Goal: Task Accomplishment & Management: Manage account settings

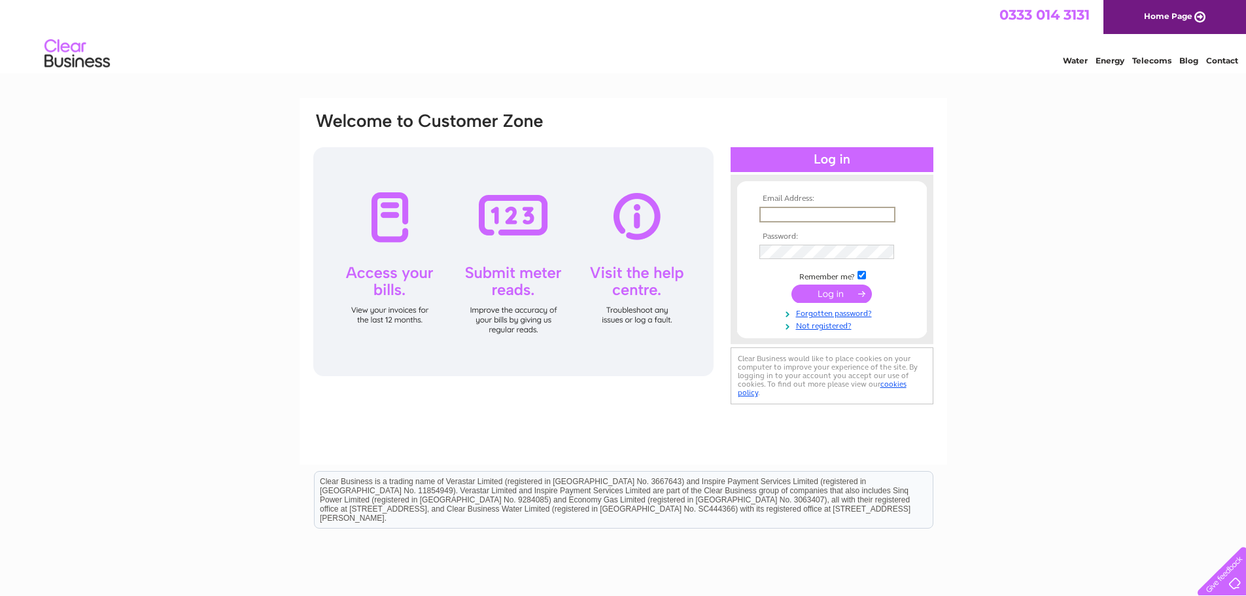
click at [830, 208] on input "text" at bounding box center [827, 215] width 136 height 16
type input "jmurdoch@lucyfaithfull.org.uk"
click at [791, 285] on input "submit" at bounding box center [831, 294] width 80 height 18
click at [840, 293] on input "submit" at bounding box center [831, 294] width 80 height 18
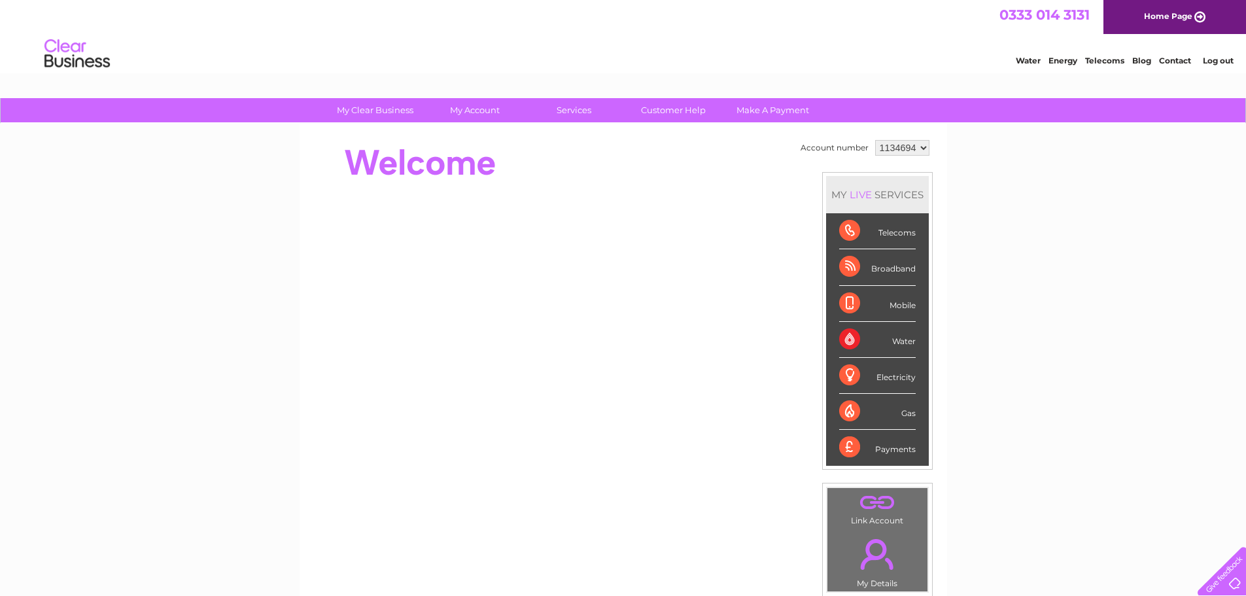
scroll to position [65, 0]
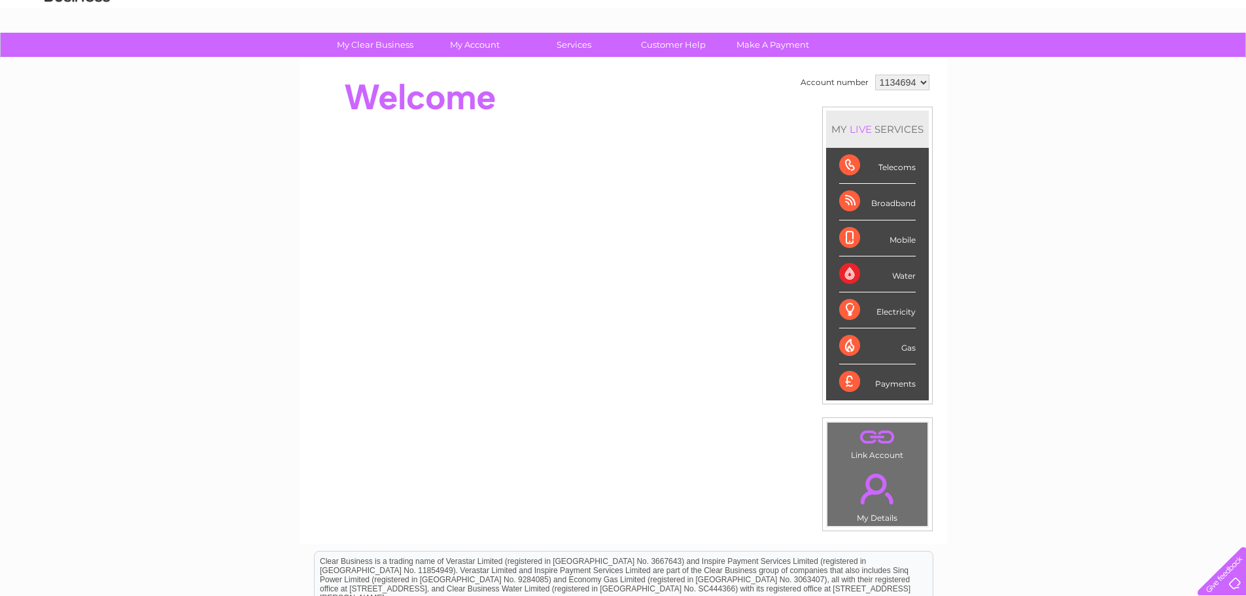
click at [902, 271] on div "Water" at bounding box center [877, 274] width 77 height 36
click at [851, 271] on div "Water" at bounding box center [877, 274] width 77 height 36
click at [922, 85] on select "1134694" at bounding box center [902, 83] width 54 height 16
click at [875, 75] on select "1134694" at bounding box center [902, 83] width 54 height 16
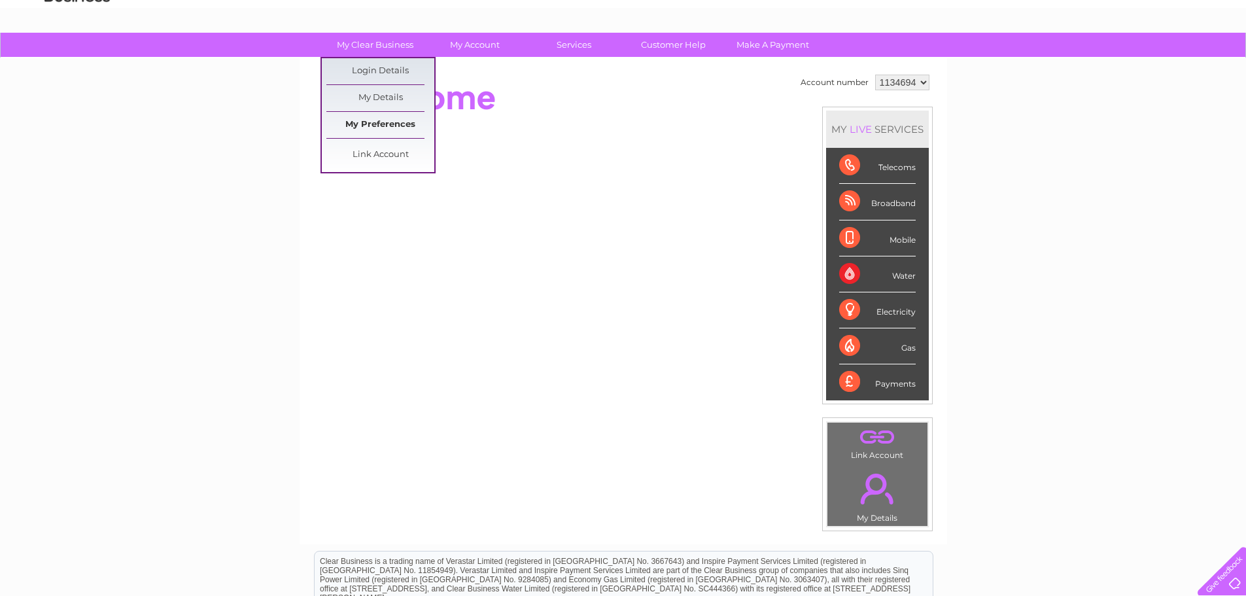
click at [398, 120] on link "My Preferences" at bounding box center [380, 125] width 108 height 26
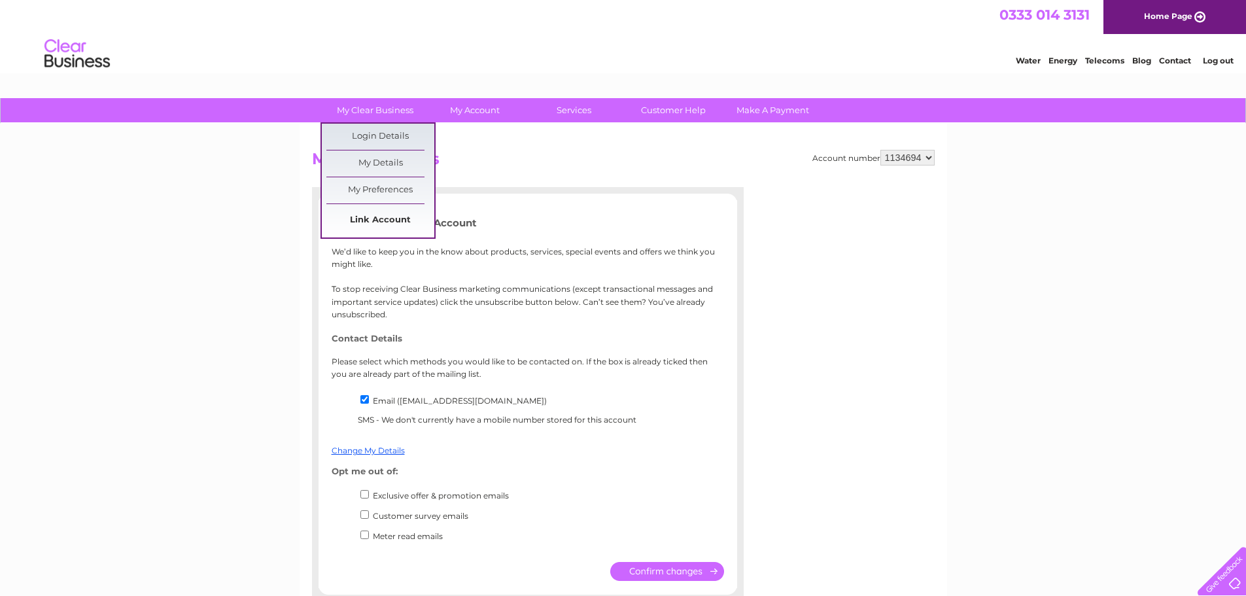
click at [388, 218] on link "Link Account" at bounding box center [380, 220] width 108 height 26
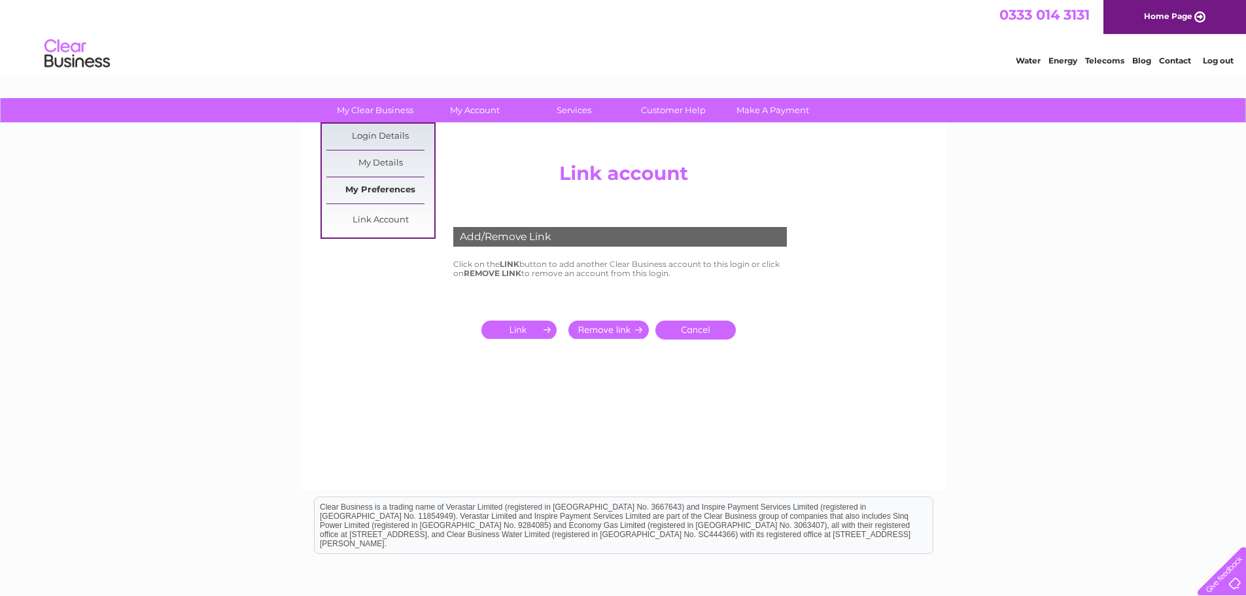
click at [381, 184] on link "My Preferences" at bounding box center [380, 190] width 108 height 26
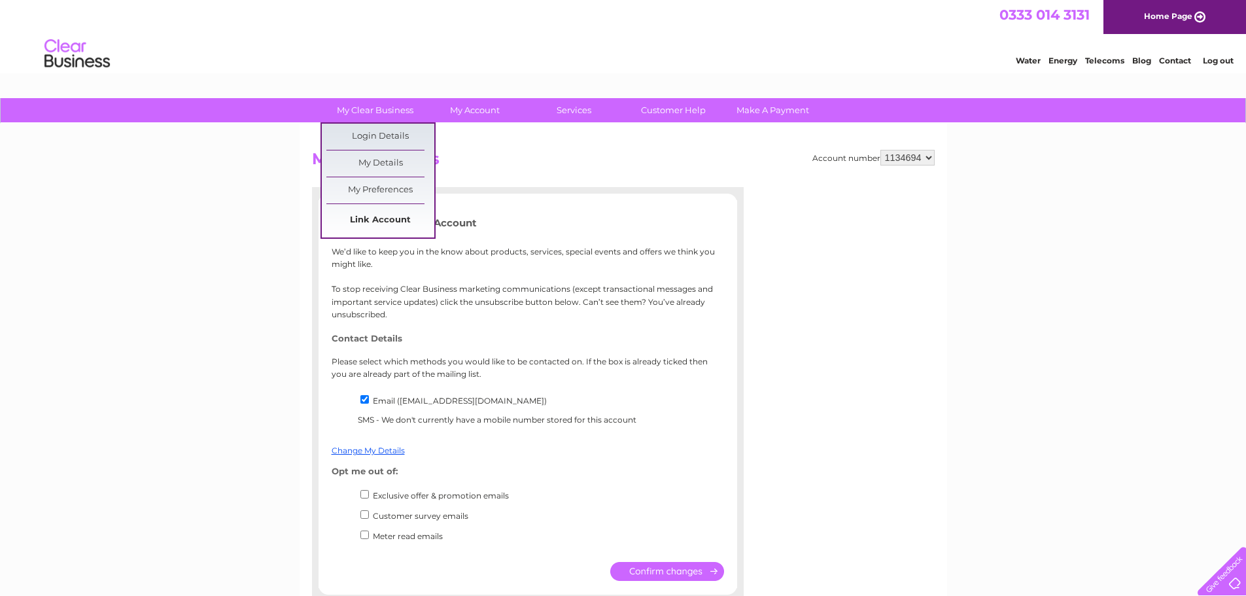
click at [386, 214] on link "Link Account" at bounding box center [380, 220] width 108 height 26
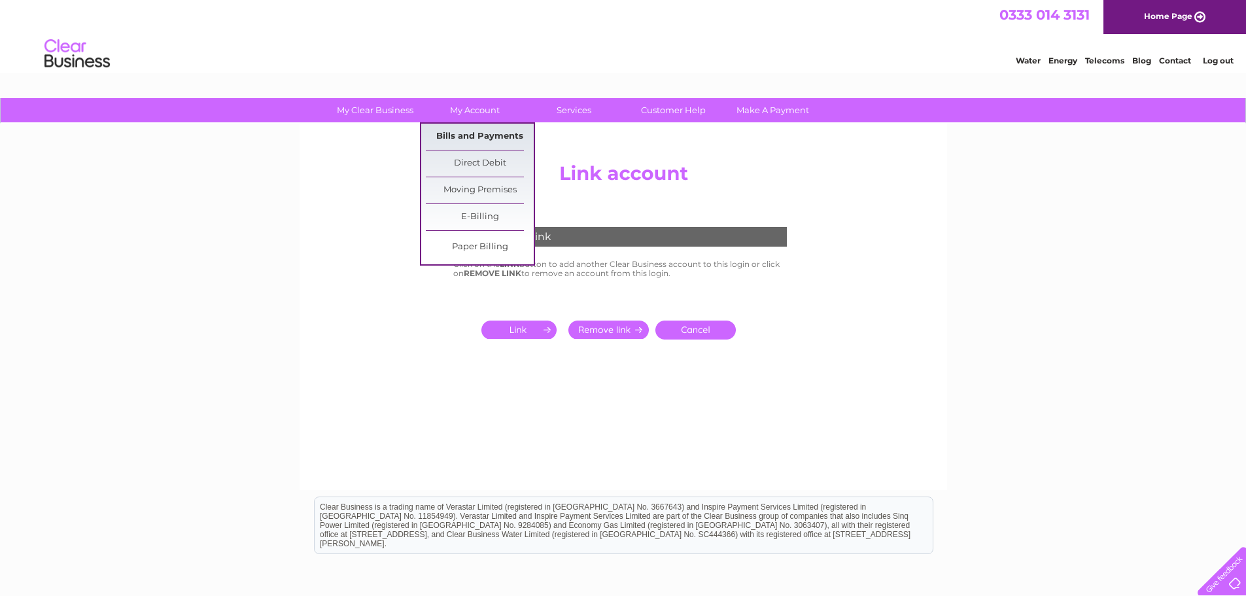
click at [497, 142] on link "Bills and Payments" at bounding box center [480, 137] width 108 height 26
click at [497, 139] on link "Bills and Payments" at bounding box center [480, 137] width 108 height 26
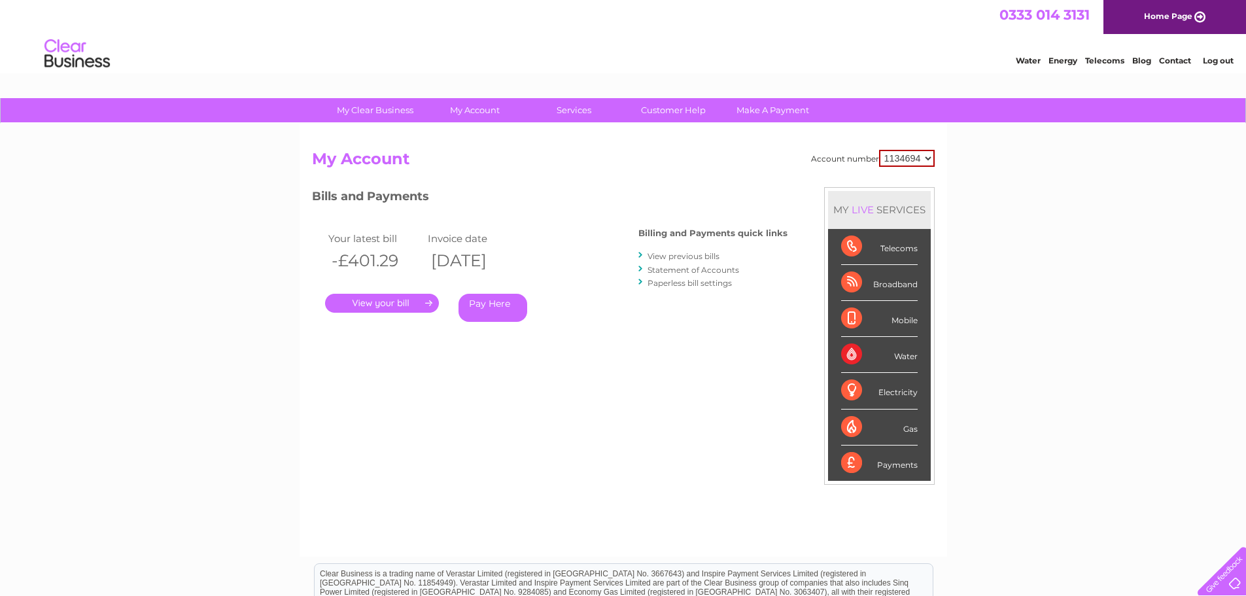
click at [929, 160] on select "1134694" at bounding box center [907, 158] width 56 height 17
click at [880, 150] on select "1134694" at bounding box center [907, 158] width 56 height 17
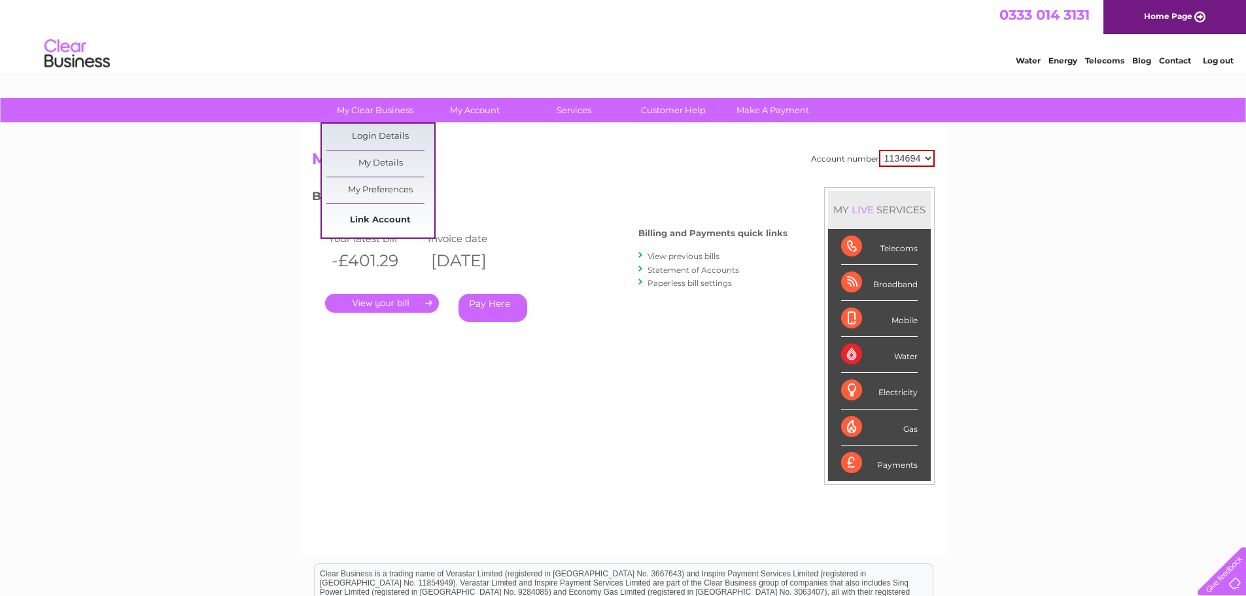
click at [388, 220] on link "Link Account" at bounding box center [380, 220] width 108 height 26
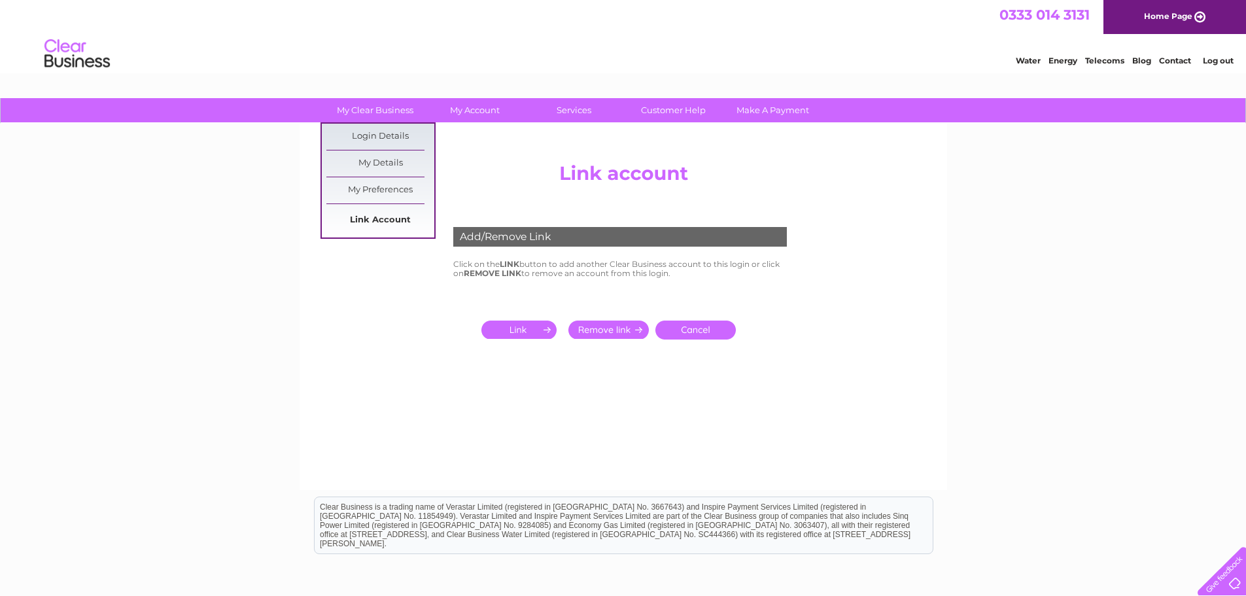
click at [378, 211] on link "Link Account" at bounding box center [380, 220] width 108 height 26
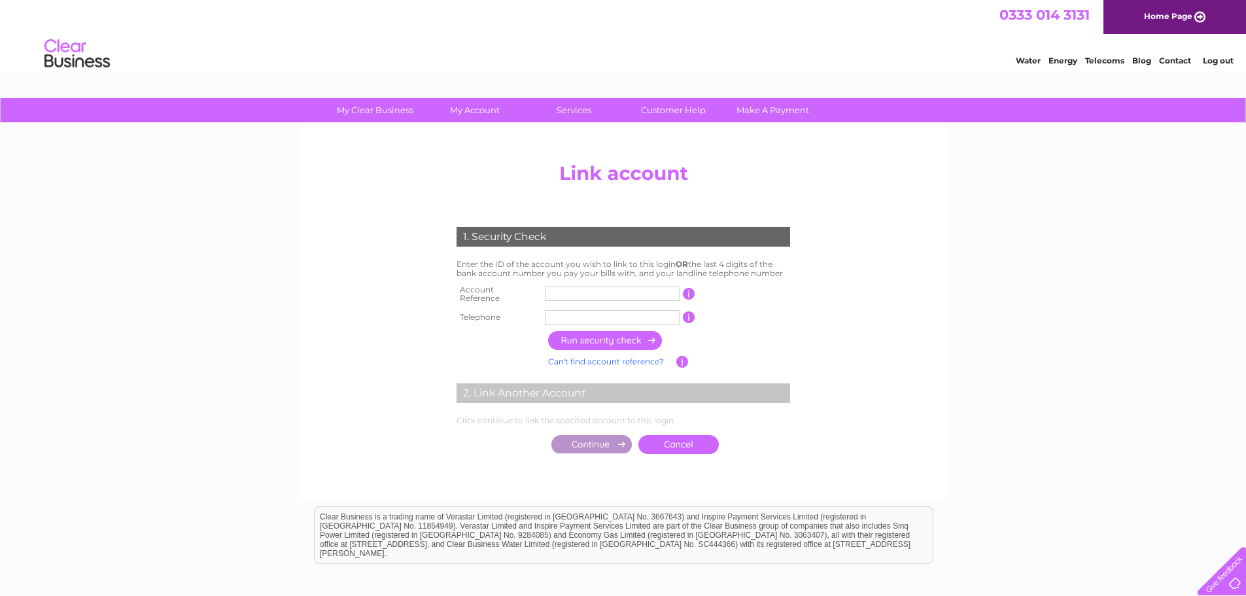
click at [565, 287] on input "text" at bounding box center [612, 293] width 135 height 14
type input "30323234"
click at [582, 310] on input "text" at bounding box center [612, 317] width 135 height 14
click at [573, 310] on input "01527904" at bounding box center [612, 317] width 135 height 14
click at [610, 310] on input "01527406904" at bounding box center [612, 317] width 135 height 14
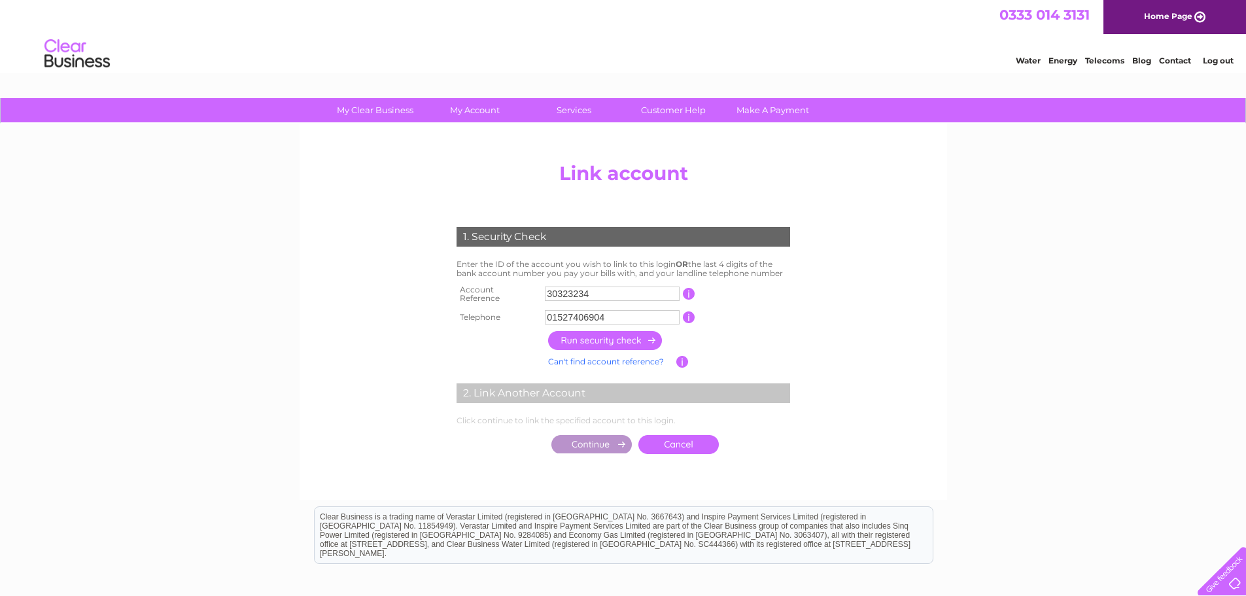
type input "01527406904"
click at [626, 335] on input "button" at bounding box center [605, 340] width 115 height 19
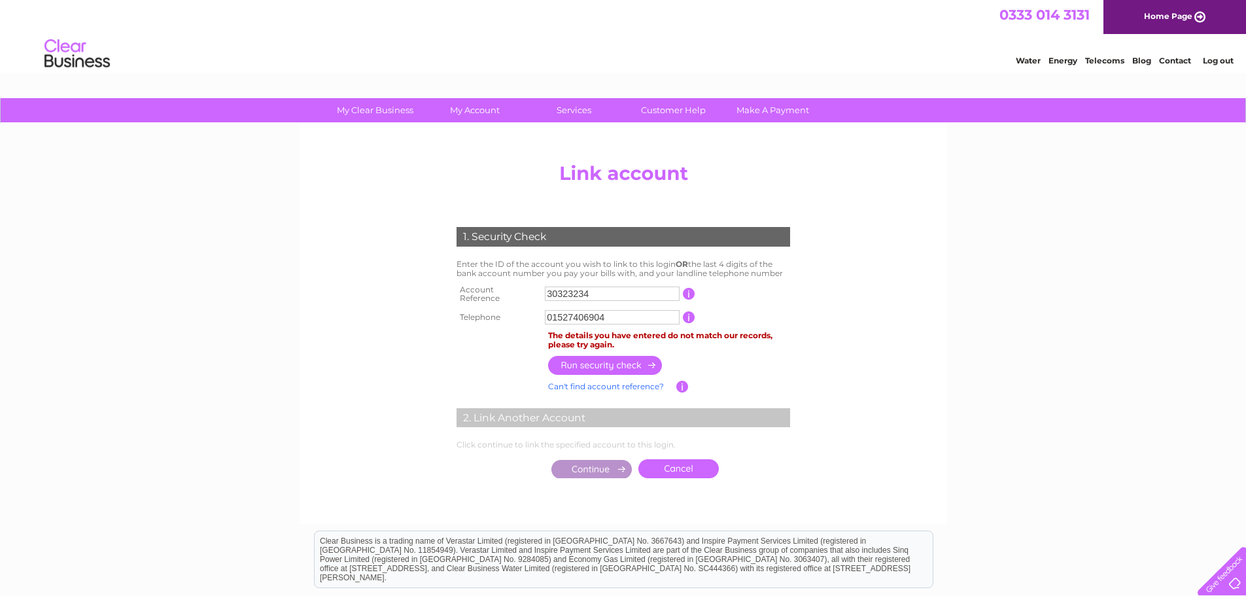
click at [608, 361] on input "button" at bounding box center [605, 365] width 115 height 19
drag, startPoint x: 617, startPoint y: 315, endPoint x: 487, endPoint y: 299, distance: 131.7
click at [487, 298] on tbody "Account Reference 30323234 This should appear at the top of your bill and its t…" at bounding box center [623, 304] width 340 height 47
click at [213, 595] on html "Clear Business is a trading name of Verastar Limited (registered in [GEOGRAPHIC…" at bounding box center [623, 566] width 1246 height 84
